Goal: Contribute content

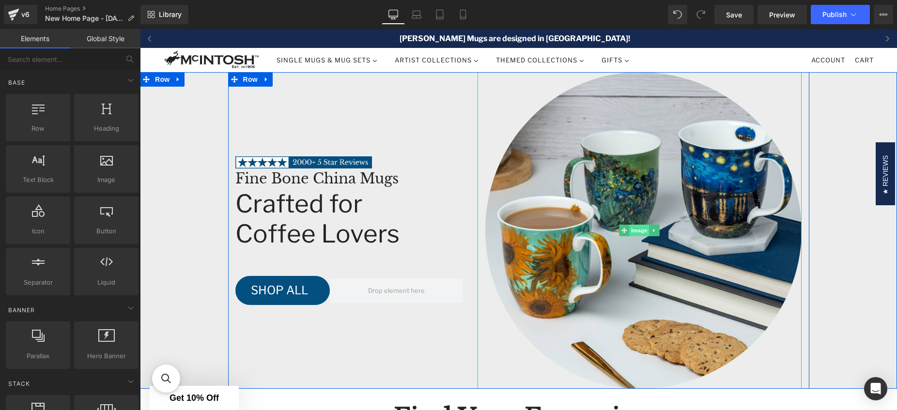
click at [632, 229] on span "Image" at bounding box center [639, 231] width 20 height 12
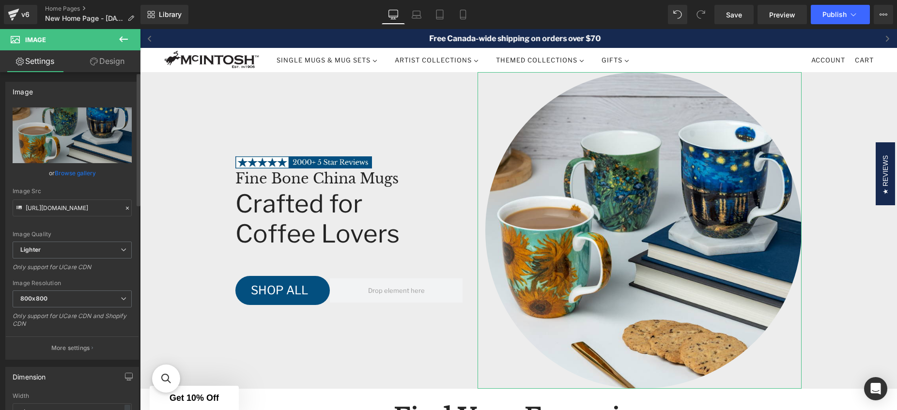
click at [69, 178] on link "Browse gallery" at bounding box center [75, 173] width 41 height 17
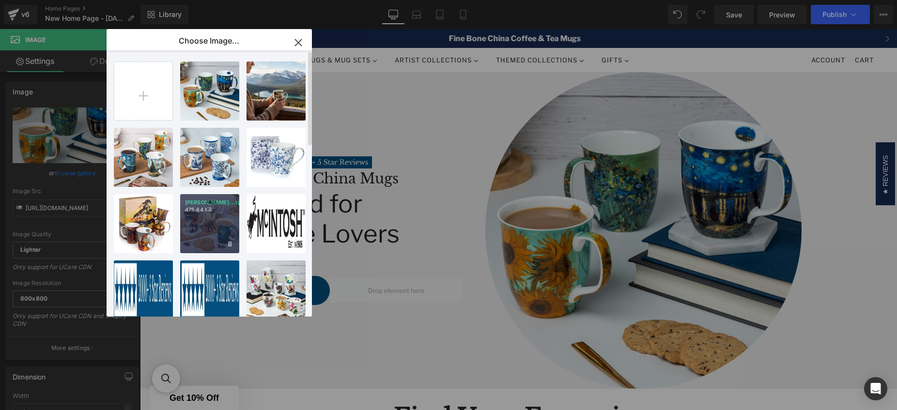
click at [196, 216] on div "[PERSON_NAME]...tyle.jpg 475.84 KB" at bounding box center [209, 223] width 59 height 59
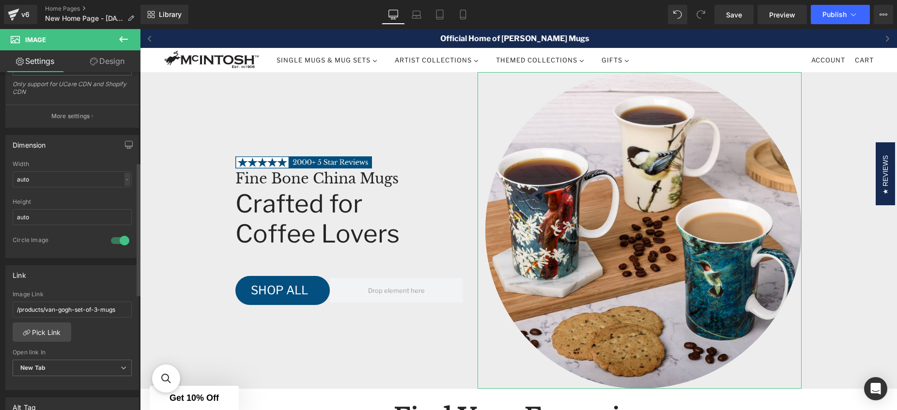
scroll to position [234, 0]
click at [52, 330] on link "Pick Link" at bounding box center [42, 329] width 59 height 19
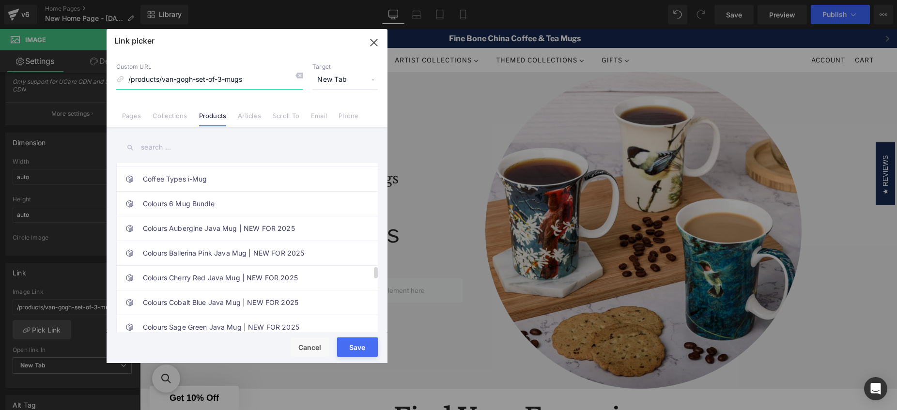
scroll to position [1540, 0]
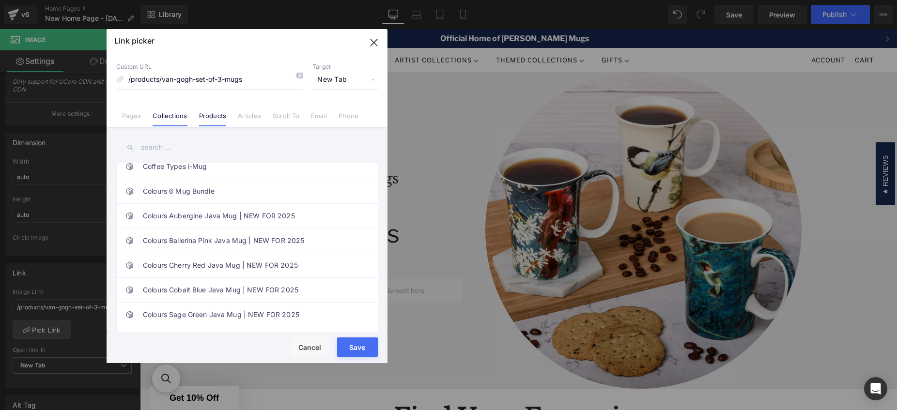
click at [172, 118] on link "Collections" at bounding box center [170, 119] width 34 height 15
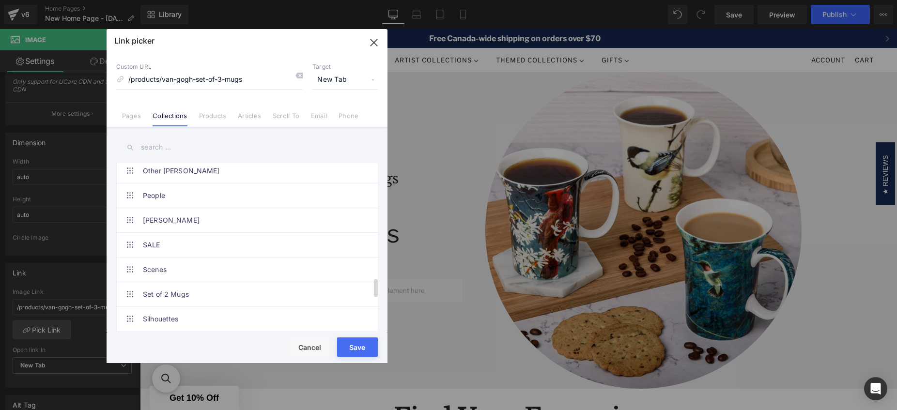
scroll to position [1005, 0]
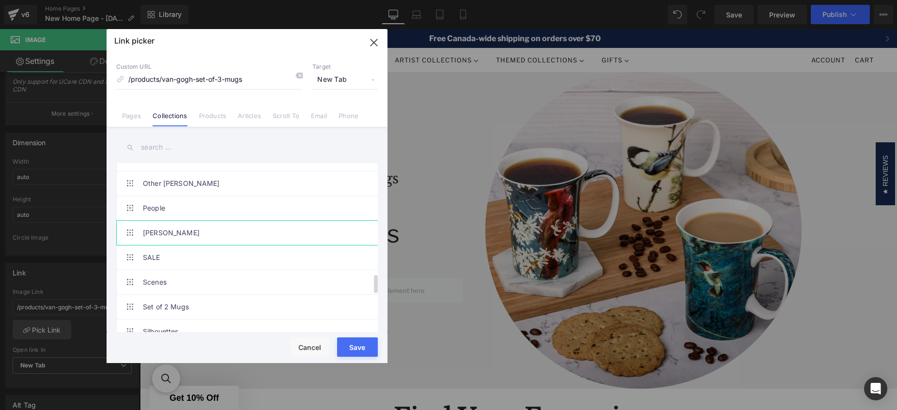
click at [177, 232] on link "[PERSON_NAME]" at bounding box center [249, 233] width 213 height 24
click at [362, 344] on button "Save" at bounding box center [357, 346] width 41 height 19
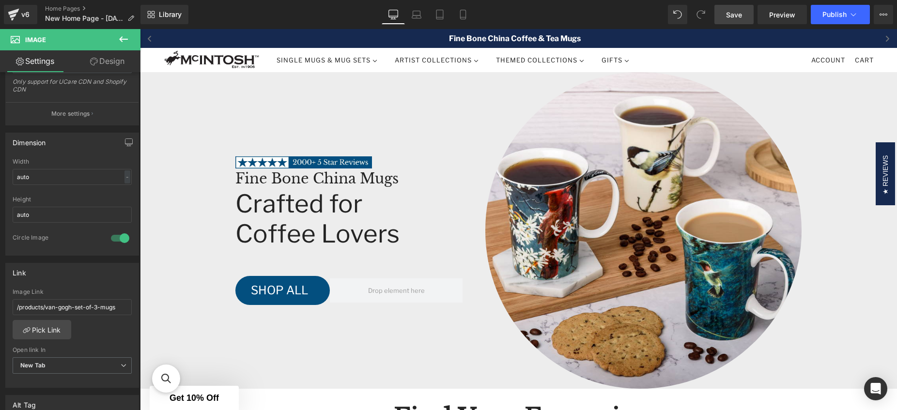
click at [738, 17] on span "Save" at bounding box center [734, 15] width 16 height 10
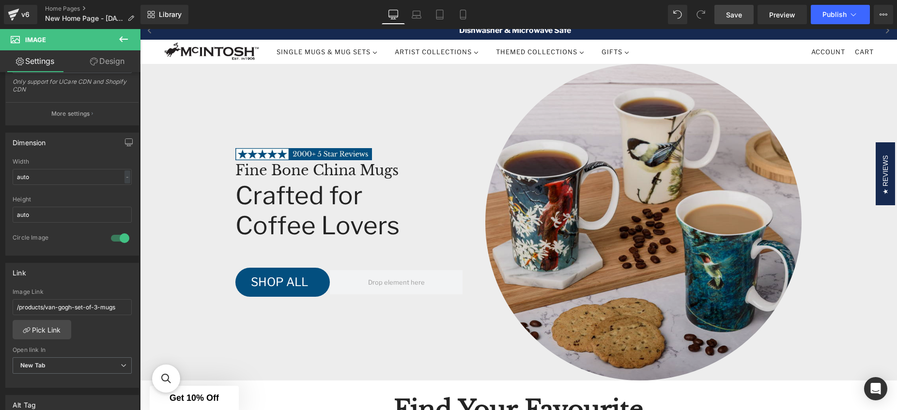
scroll to position [0, 0]
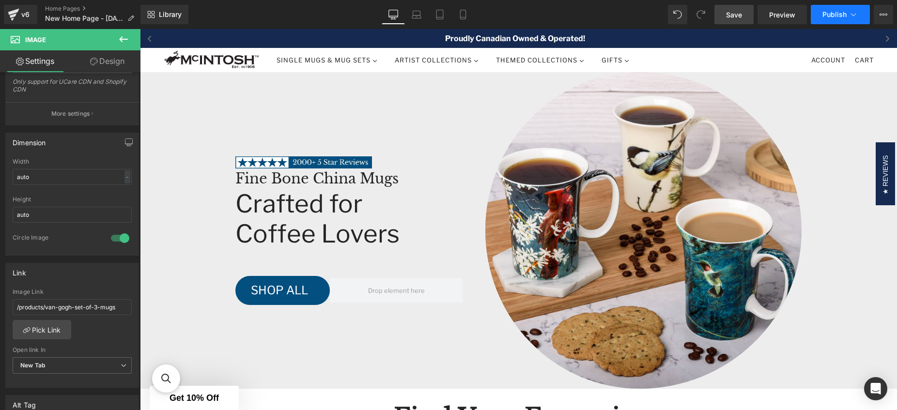
click at [853, 12] on icon at bounding box center [853, 15] width 10 height 10
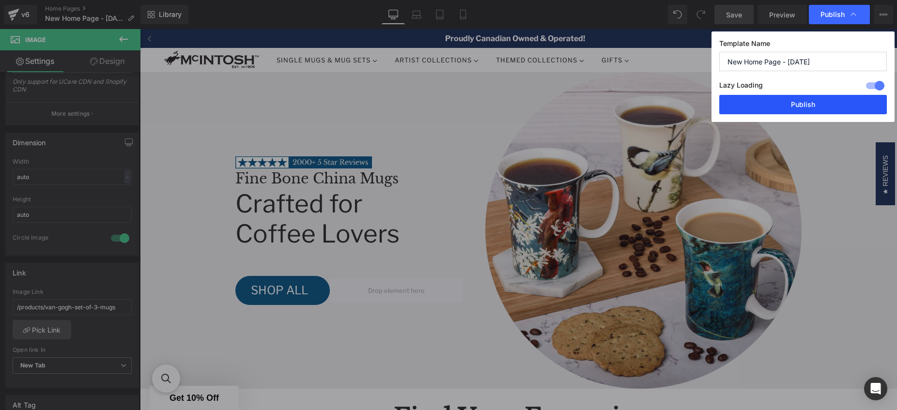
click at [800, 102] on button "Publish" at bounding box center [803, 104] width 168 height 19
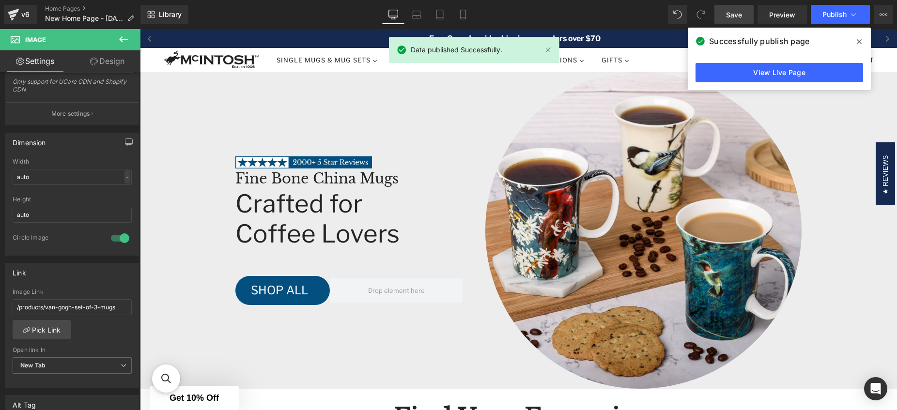
drag, startPoint x: 861, startPoint y: 40, endPoint x: 721, endPoint y: 11, distance: 142.9
click at [861, 40] on span at bounding box center [858, 41] width 15 height 15
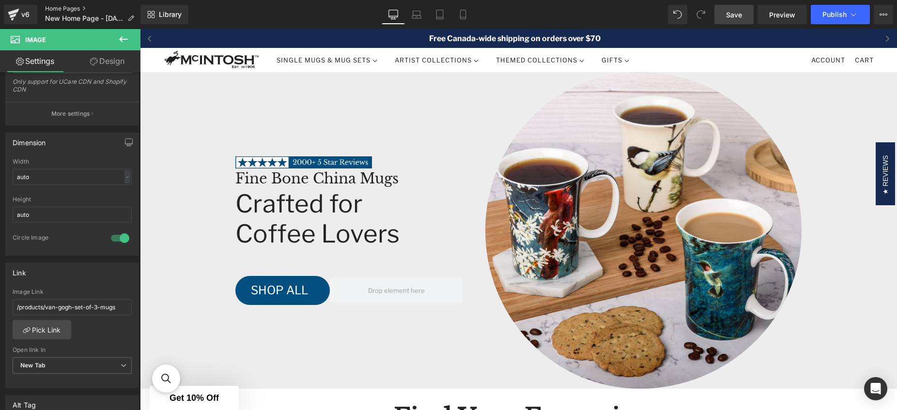
click at [75, 6] on link "Home Pages" at bounding box center [93, 9] width 97 height 8
